Goal: Information Seeking & Learning: Learn about a topic

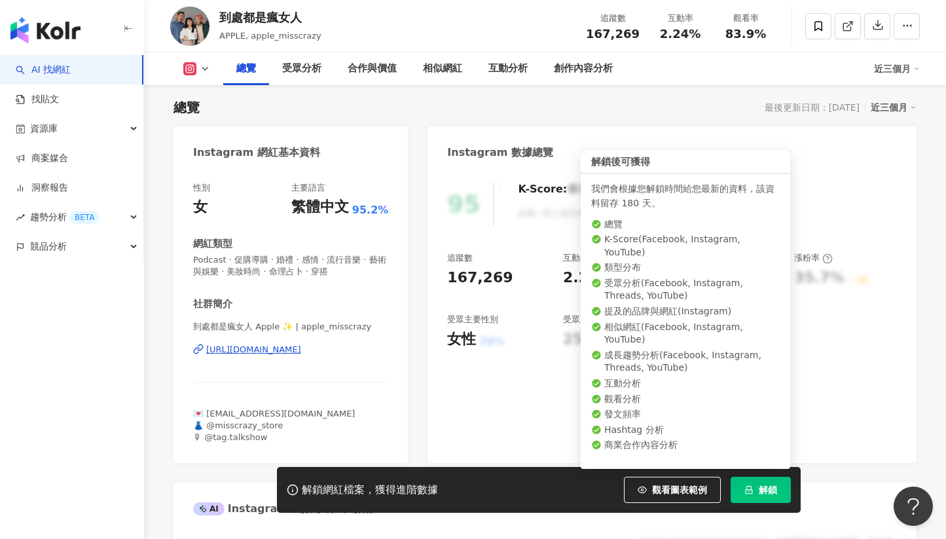
click at [753, 488] on icon "lock" at bounding box center [749, 489] width 9 height 9
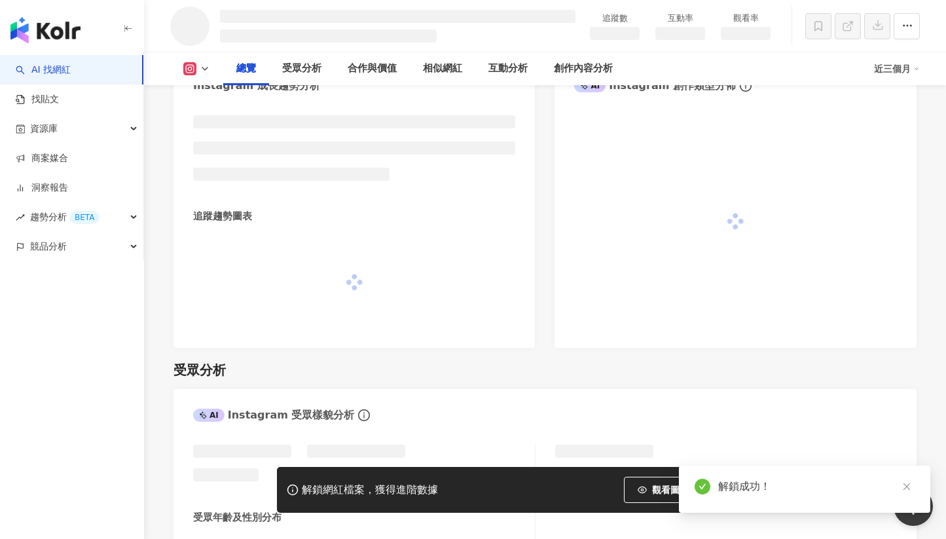
scroll to position [714, 0]
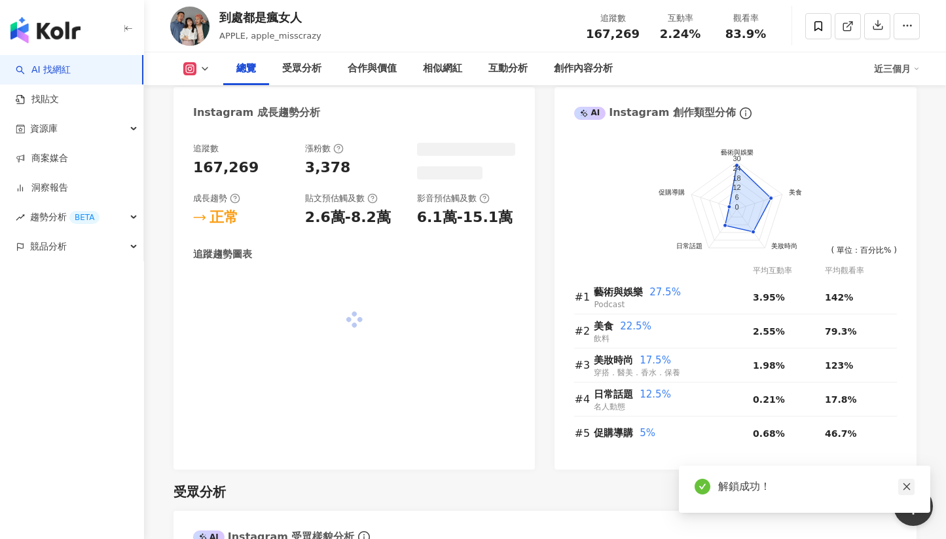
click at [911, 487] on icon "close" at bounding box center [906, 486] width 9 height 9
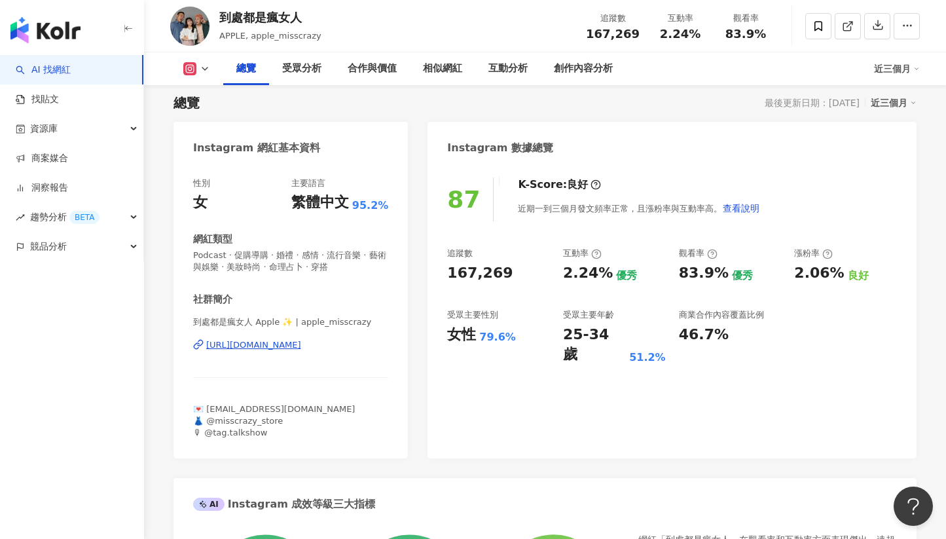
scroll to position [86, 0]
click at [305, 78] on div "受眾分析" at bounding box center [301, 68] width 65 height 33
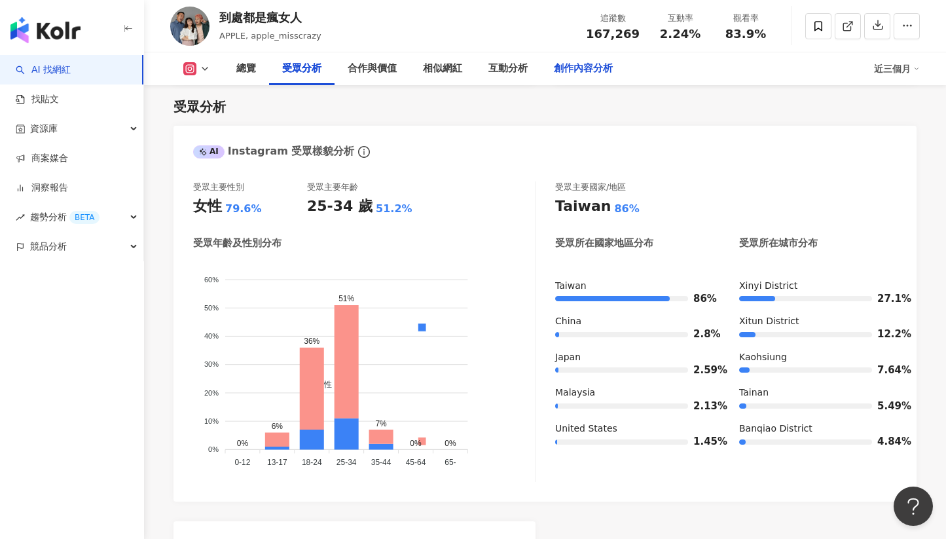
click at [544, 59] on div "創作內容分析" at bounding box center [583, 68] width 85 height 33
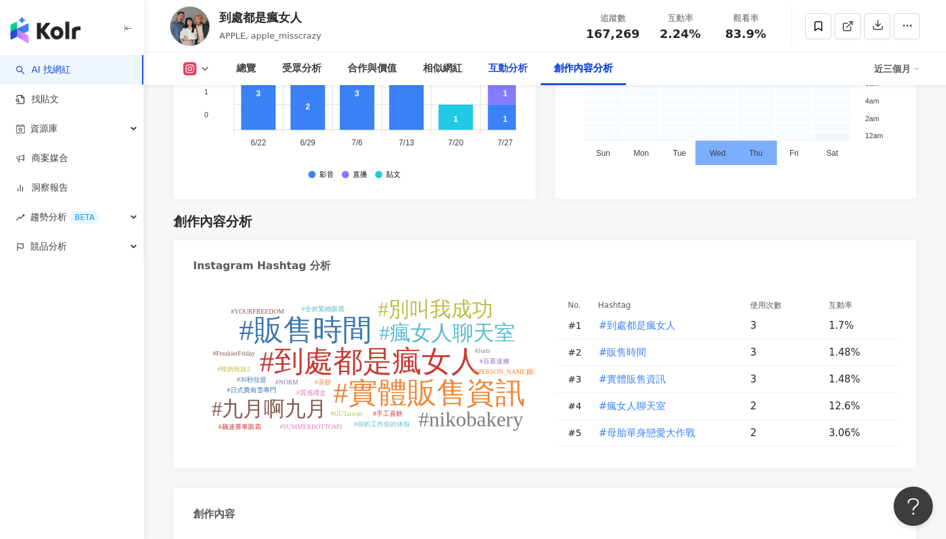
click at [503, 69] on div "互動分析" at bounding box center [508, 69] width 39 height 16
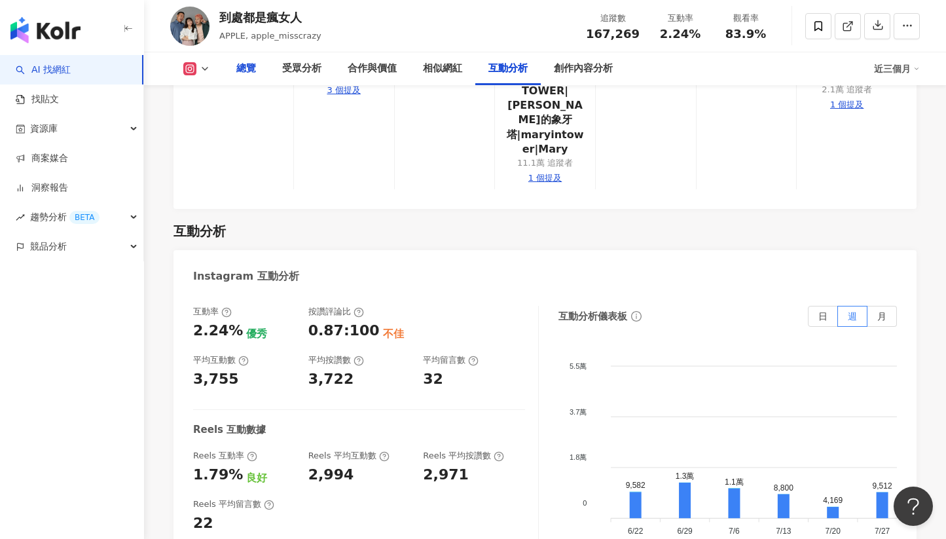
click at [251, 71] on div "總覽" at bounding box center [246, 69] width 20 height 16
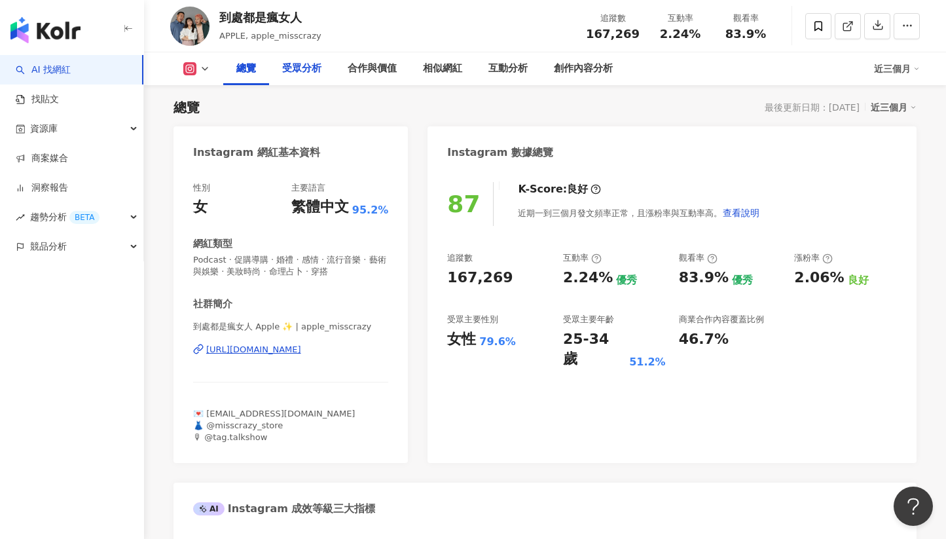
click at [295, 69] on div "受眾分析" at bounding box center [301, 69] width 39 height 16
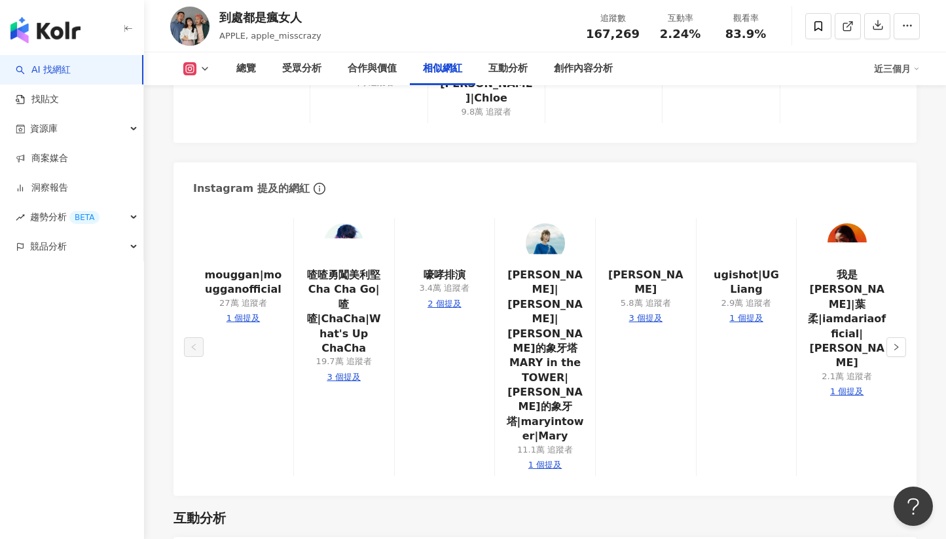
scroll to position [2362, 0]
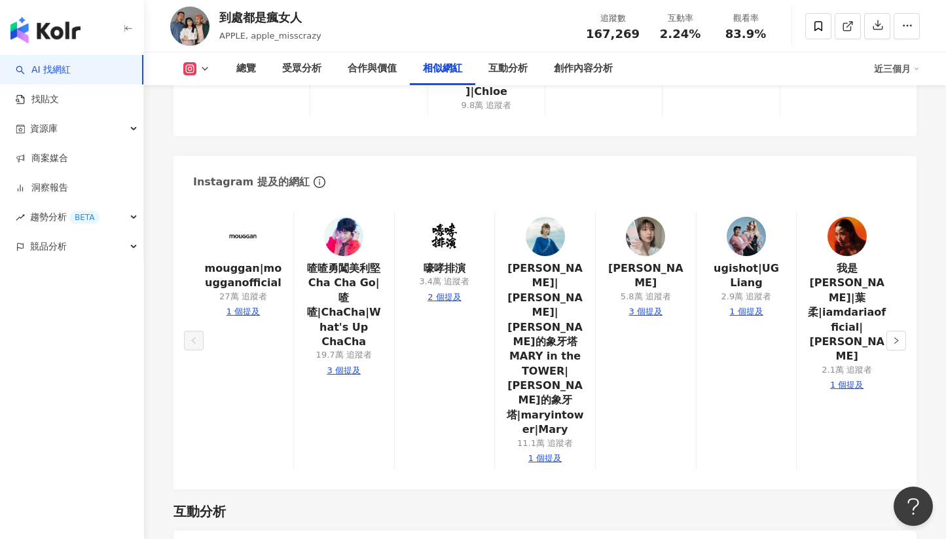
click at [314, 176] on icon "info-circle" at bounding box center [320, 182] width 12 height 12
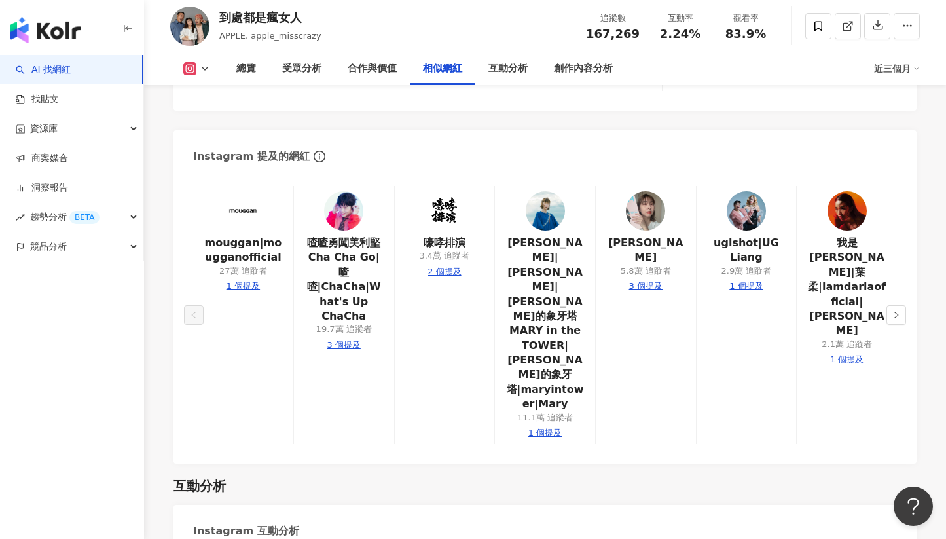
scroll to position [2341, 0]
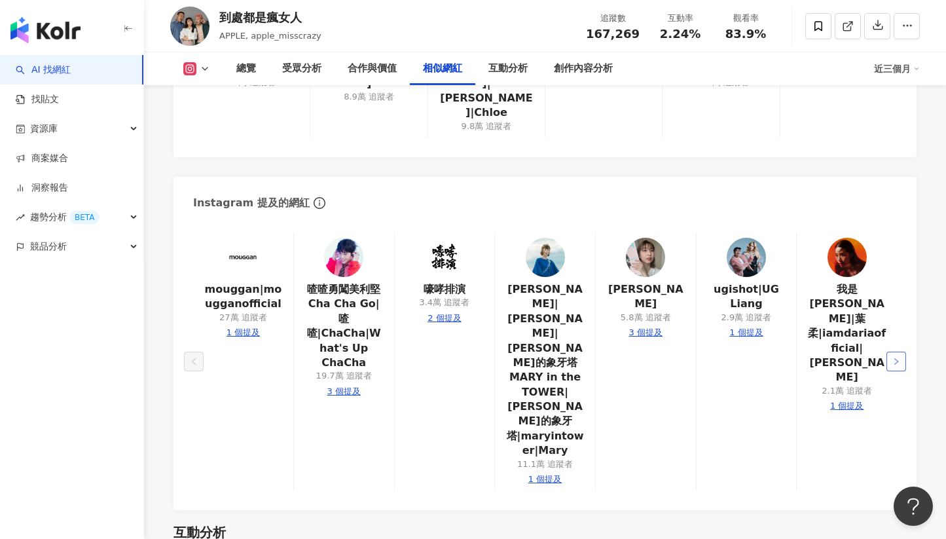
click at [900, 358] on icon "right" at bounding box center [897, 362] width 8 height 8
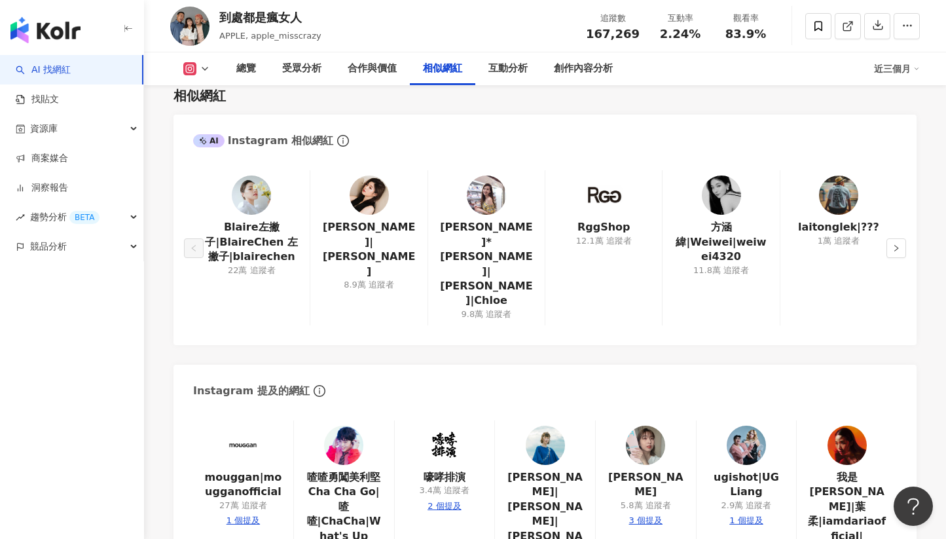
scroll to position [2085, 0]
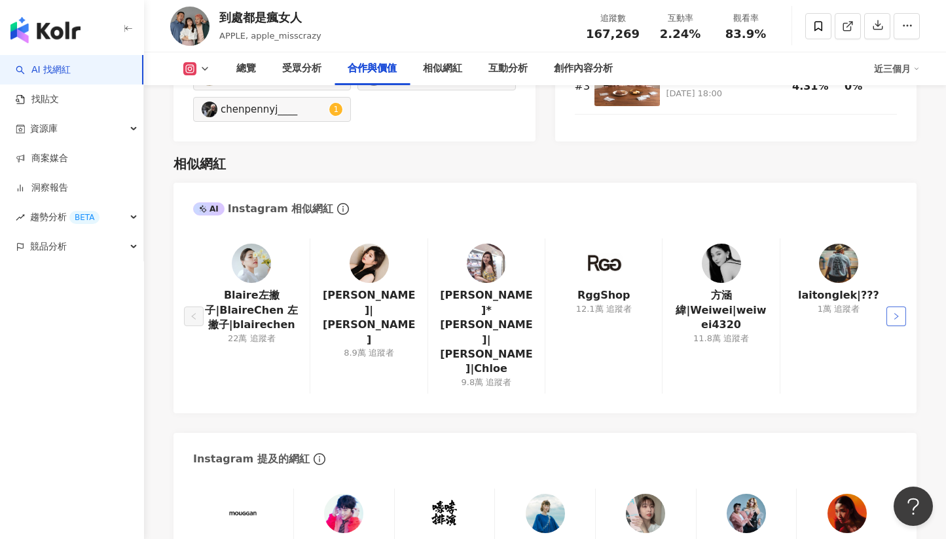
click at [898, 312] on icon "right" at bounding box center [897, 316] width 8 height 8
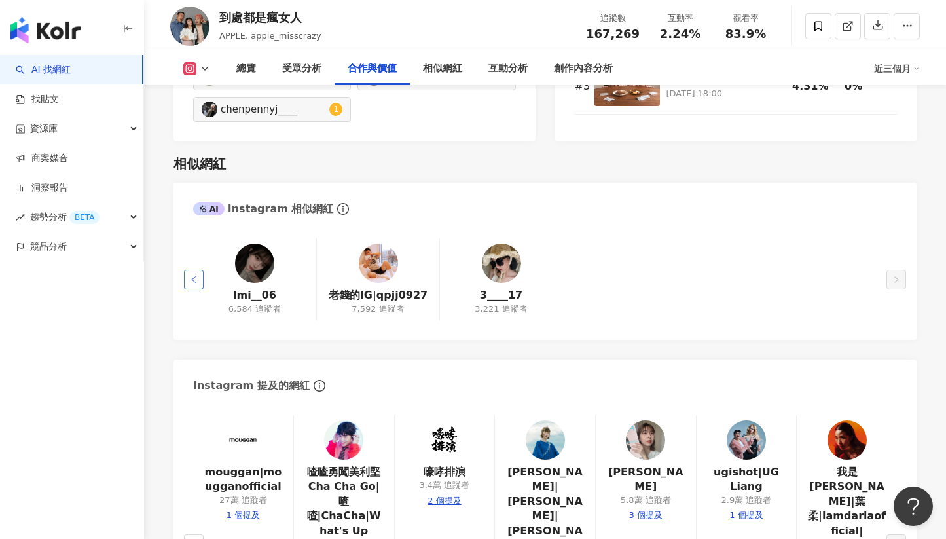
click at [187, 280] on button "button" at bounding box center [194, 280] width 20 height 20
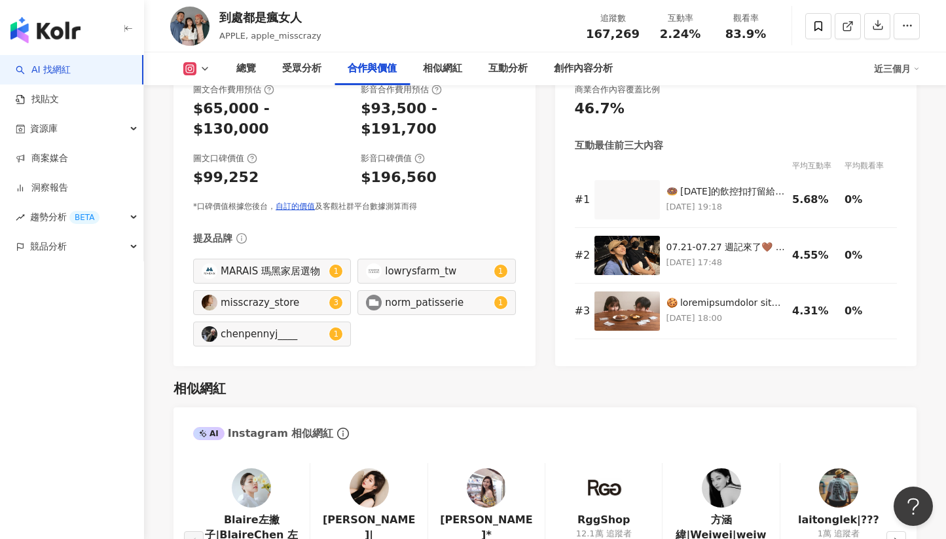
scroll to position [1936, 0]
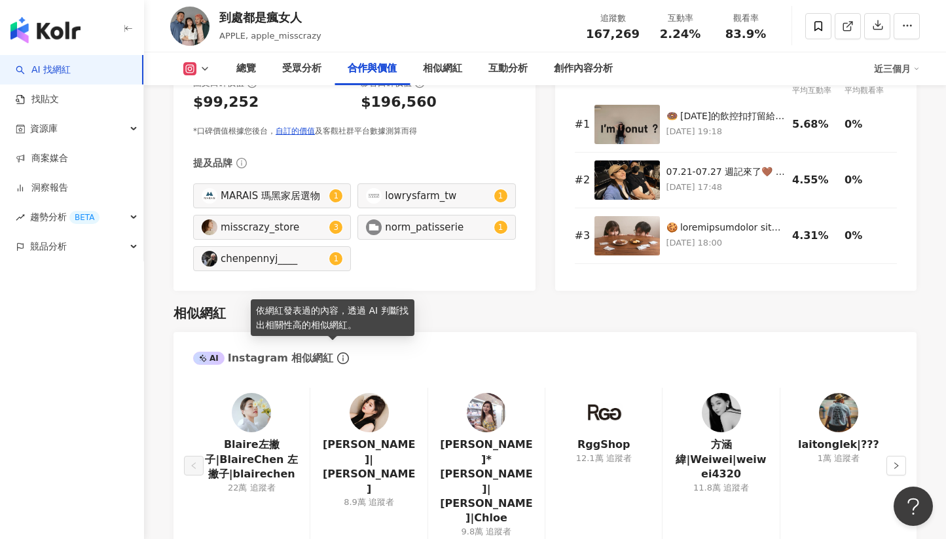
click at [337, 352] on icon "info-circle" at bounding box center [343, 358] width 12 height 12
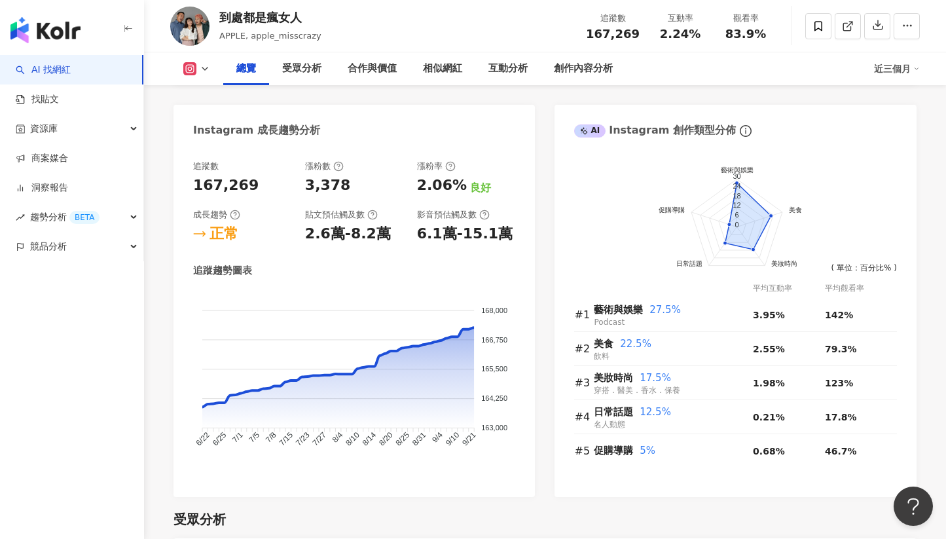
scroll to position [706, 0]
click at [46, 126] on span "資源庫" at bounding box center [44, 128] width 28 height 29
click at [659, 74] on div "總覽 受眾分析 合作與價值 相似網紅 互動分析 創作內容分析" at bounding box center [548, 68] width 651 height 33
click at [58, 270] on link "洞察報告" at bounding box center [42, 276] width 52 height 13
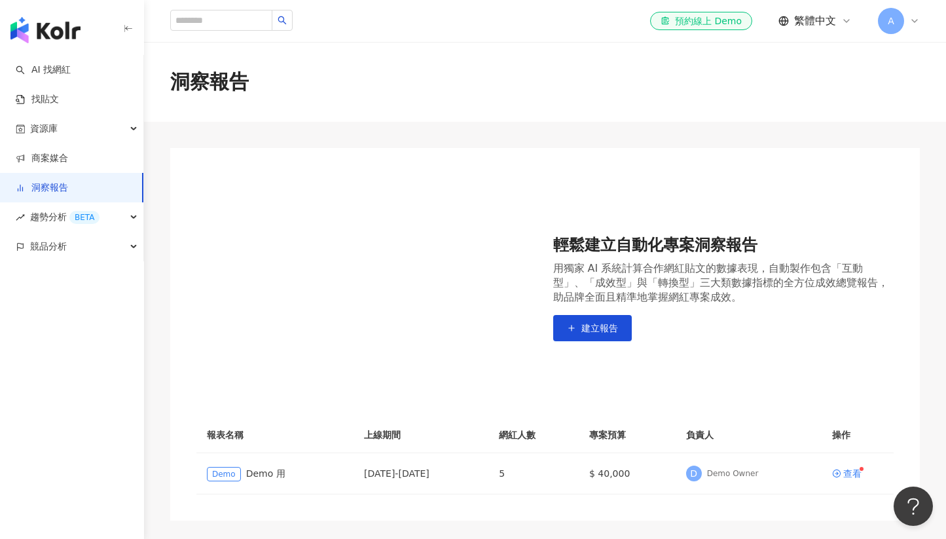
scroll to position [127, 0]
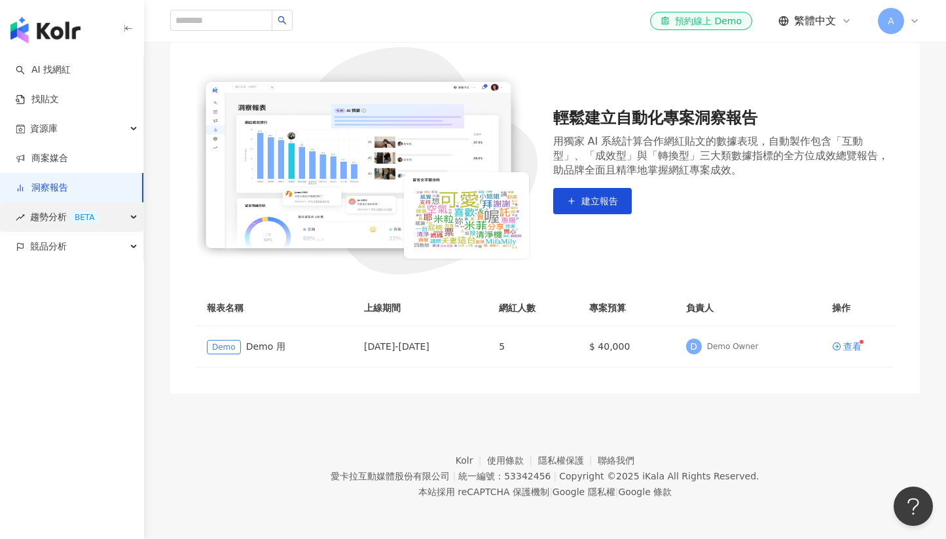
click at [48, 214] on span "趨勢分析 BETA" at bounding box center [64, 216] width 69 height 29
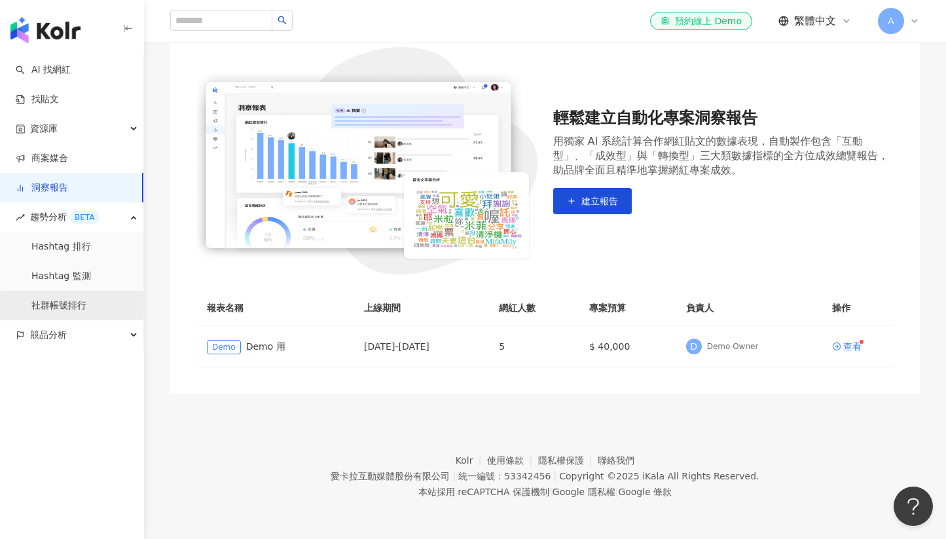
click at [43, 308] on link "社群帳號排行" at bounding box center [58, 305] width 55 height 13
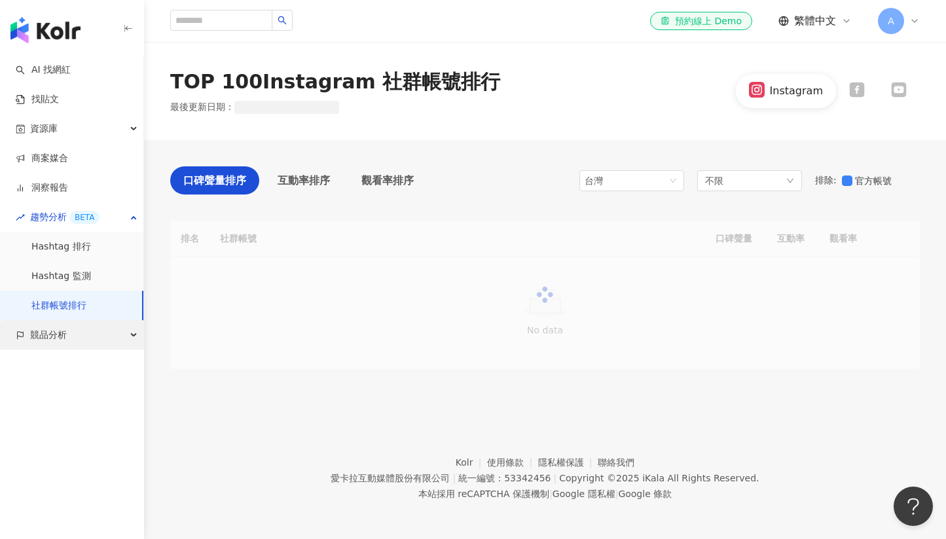
click at [65, 341] on span "競品分析" at bounding box center [48, 334] width 37 height 29
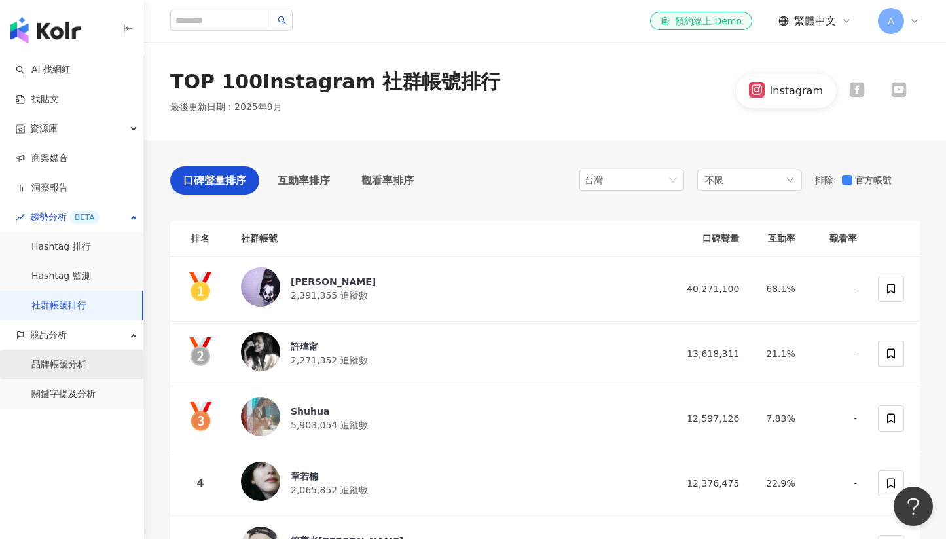
click at [60, 360] on link "品牌帳號分析" at bounding box center [58, 364] width 55 height 13
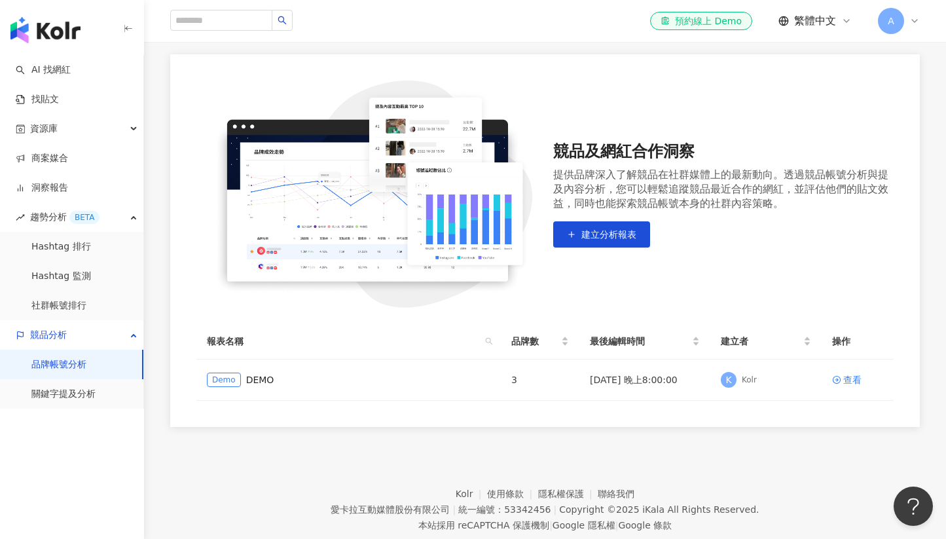
scroll to position [94, 0]
click at [71, 136] on div "資源庫" at bounding box center [71, 128] width 143 height 29
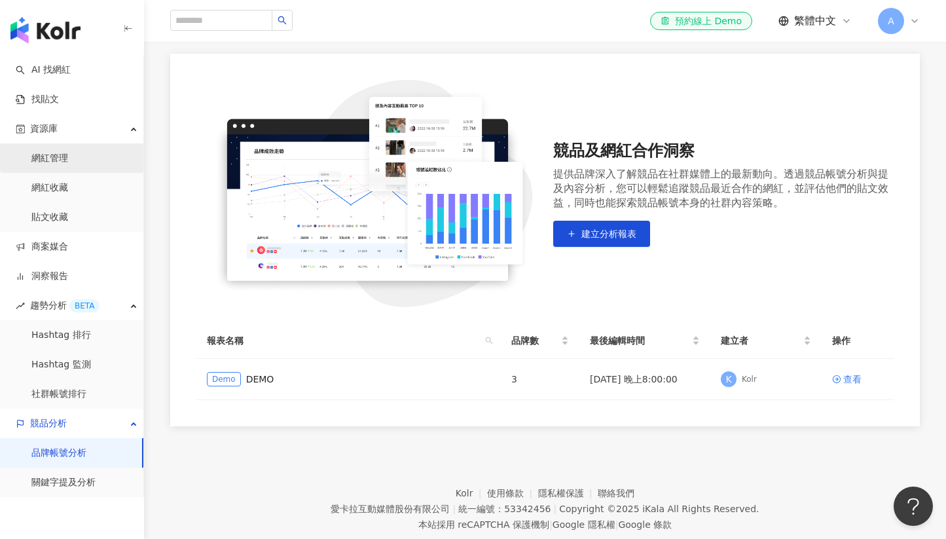
click at [65, 152] on link "網紅管理" at bounding box center [49, 158] width 37 height 13
